Goal: Task Accomplishment & Management: Manage account settings

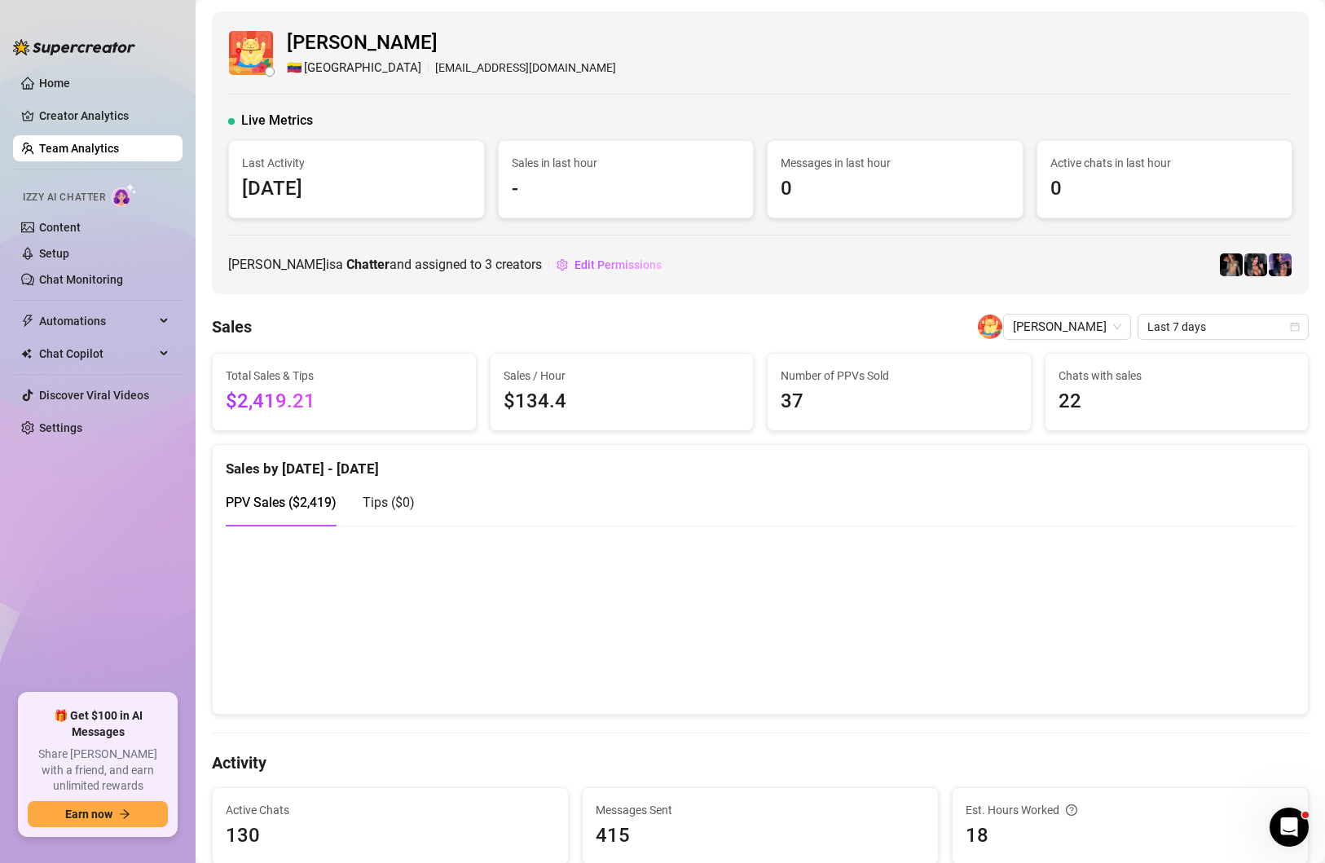
click at [89, 150] on link "Team Analytics" at bounding box center [79, 148] width 80 height 13
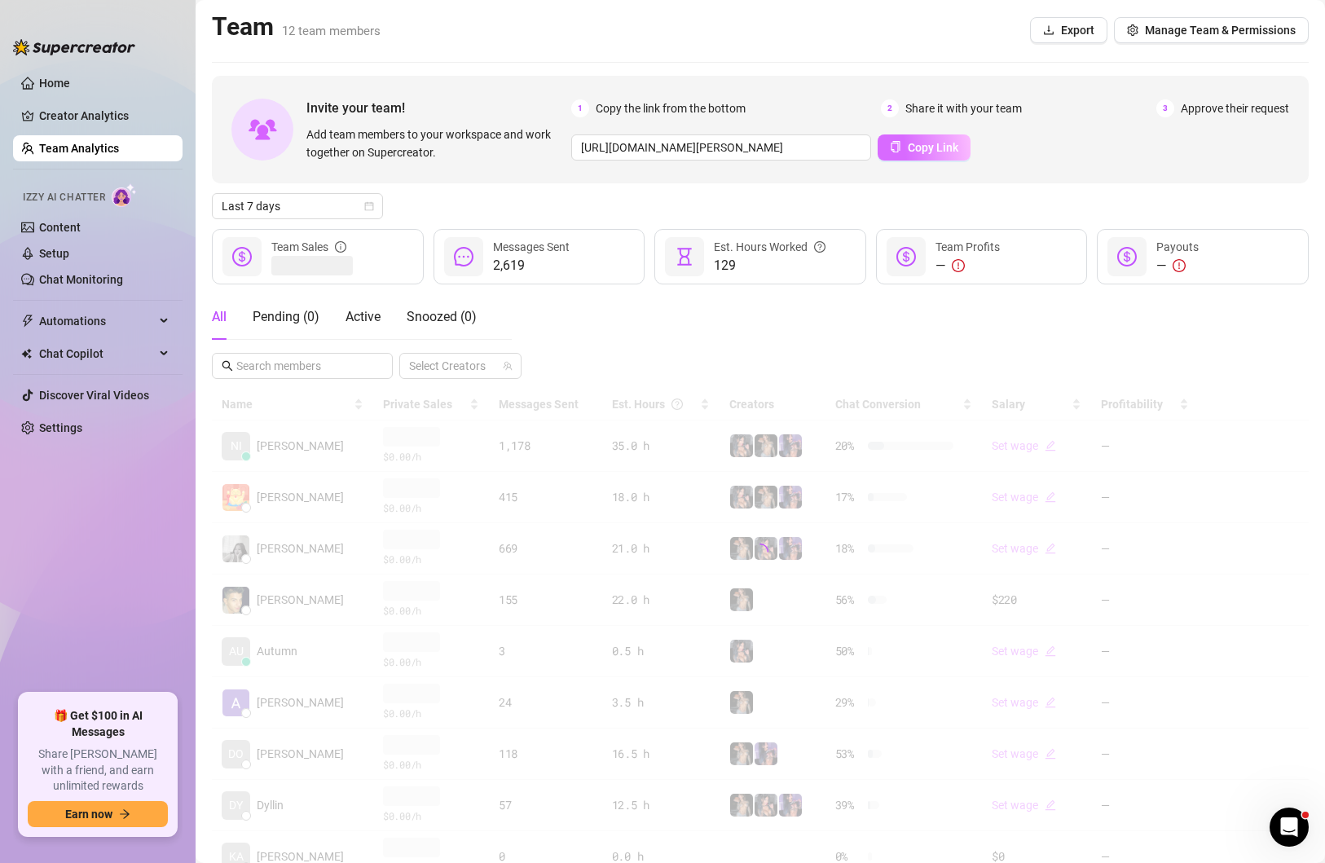
click at [910, 145] on span "Copy Link" at bounding box center [933, 147] width 51 height 13
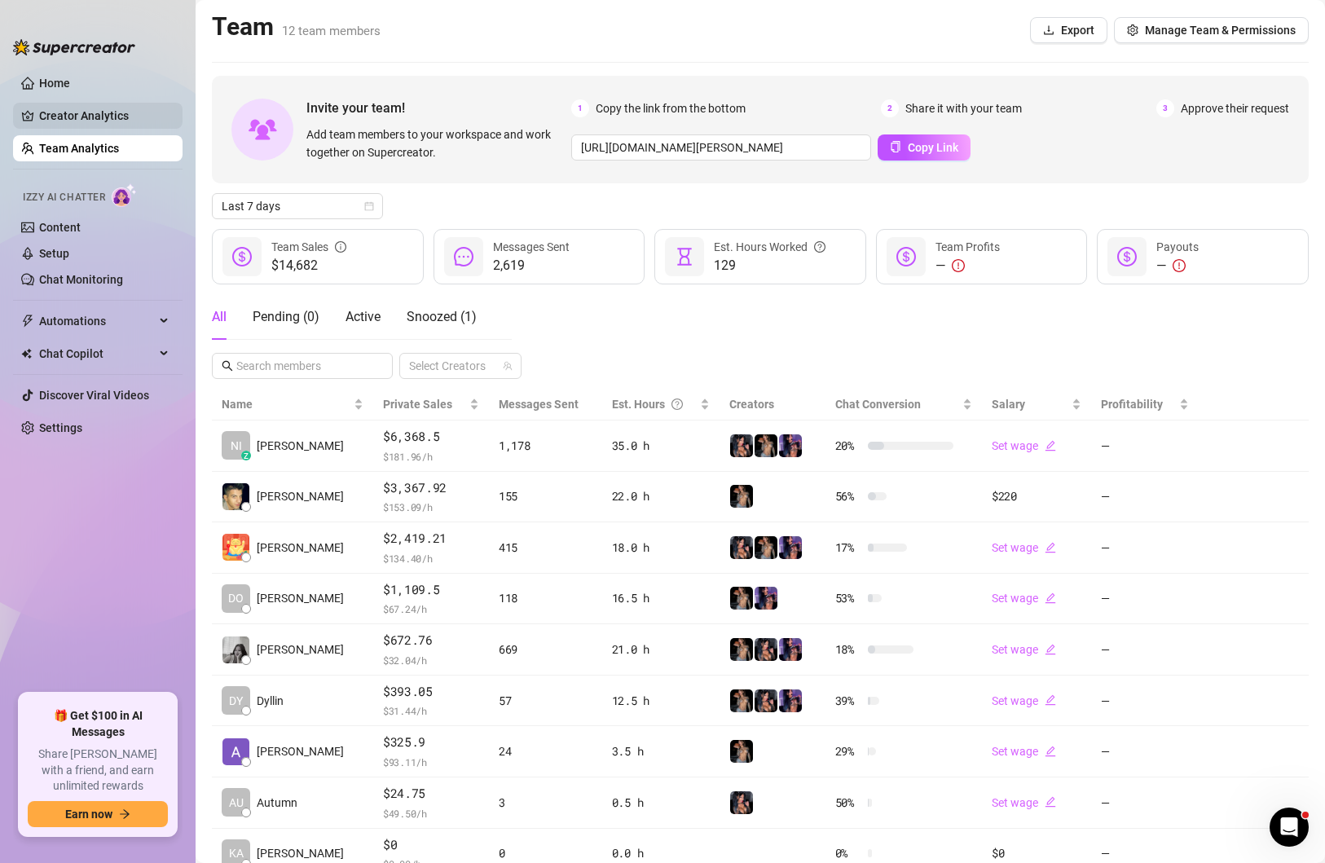
click at [95, 114] on link "Creator Analytics" at bounding box center [104, 116] width 130 height 26
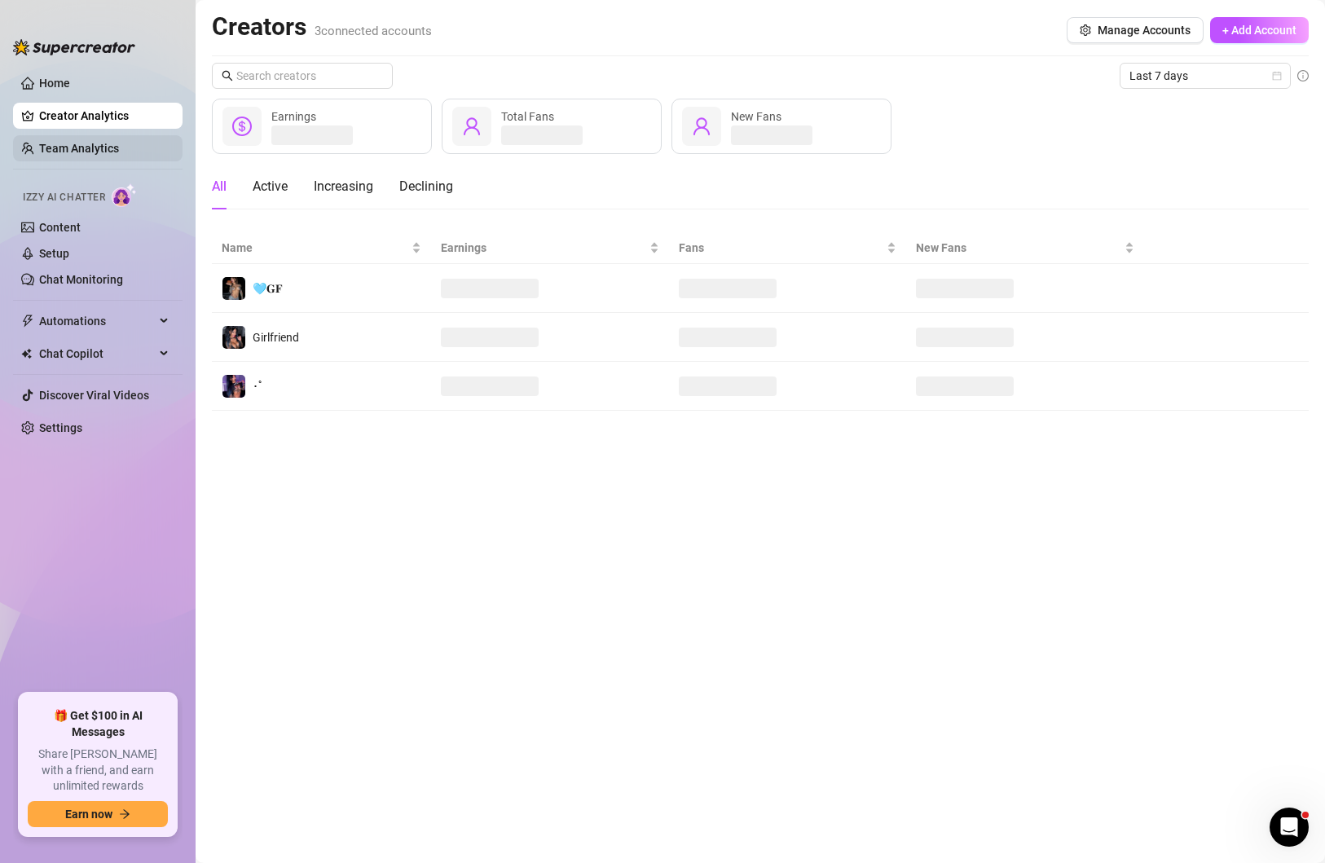
click at [92, 149] on link "Team Analytics" at bounding box center [79, 148] width 80 height 13
